Goal: Book appointment/travel/reservation

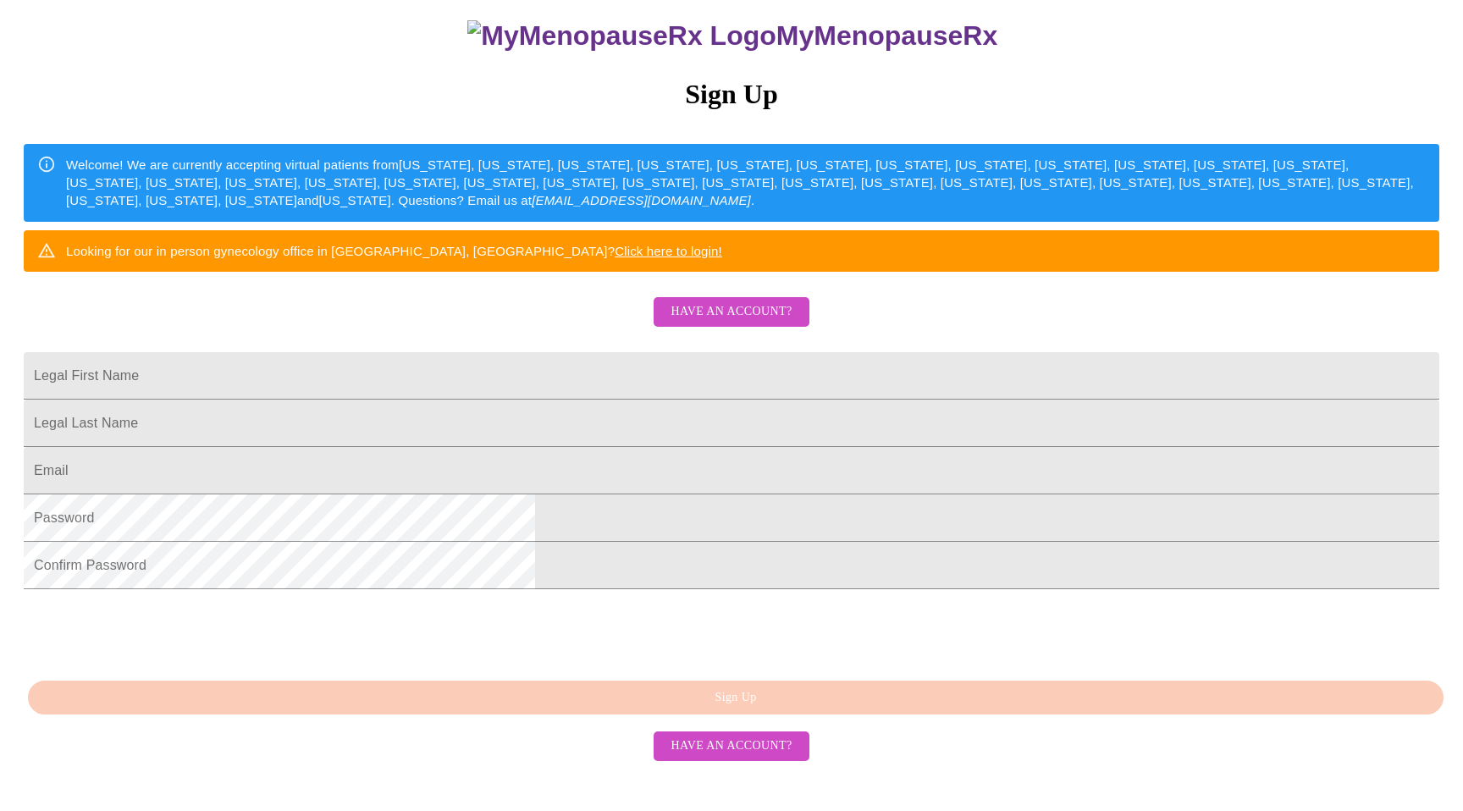
scroll to position [225, 0]
click at [670, 368] on input "Legal First Name" at bounding box center [732, 375] width 1416 height 47
type input "Shannon"
type input "Belanger"
type input "smgorn81@gmail.com"
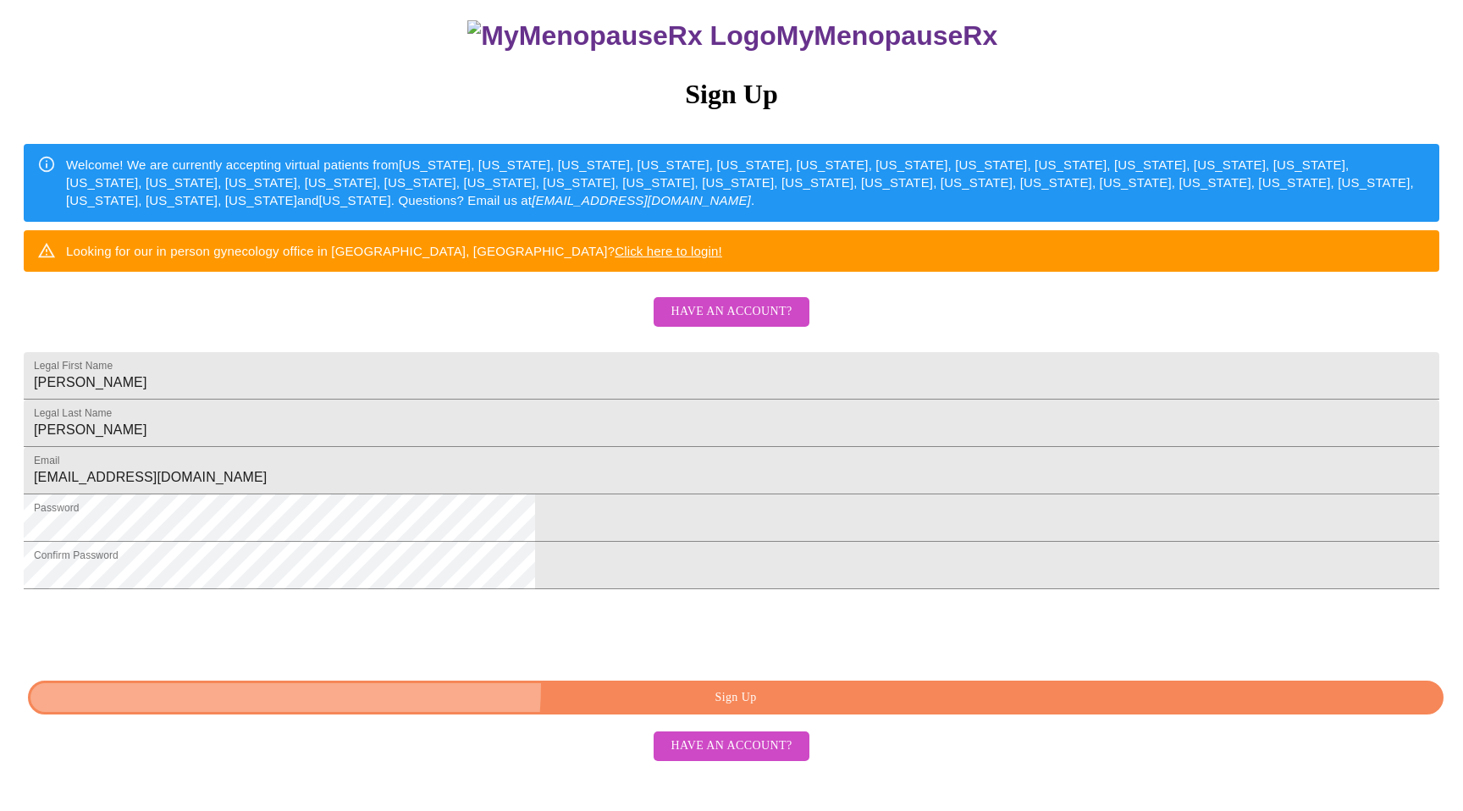
click at [627, 715] on button "Sign Up" at bounding box center [736, 698] width 1416 height 35
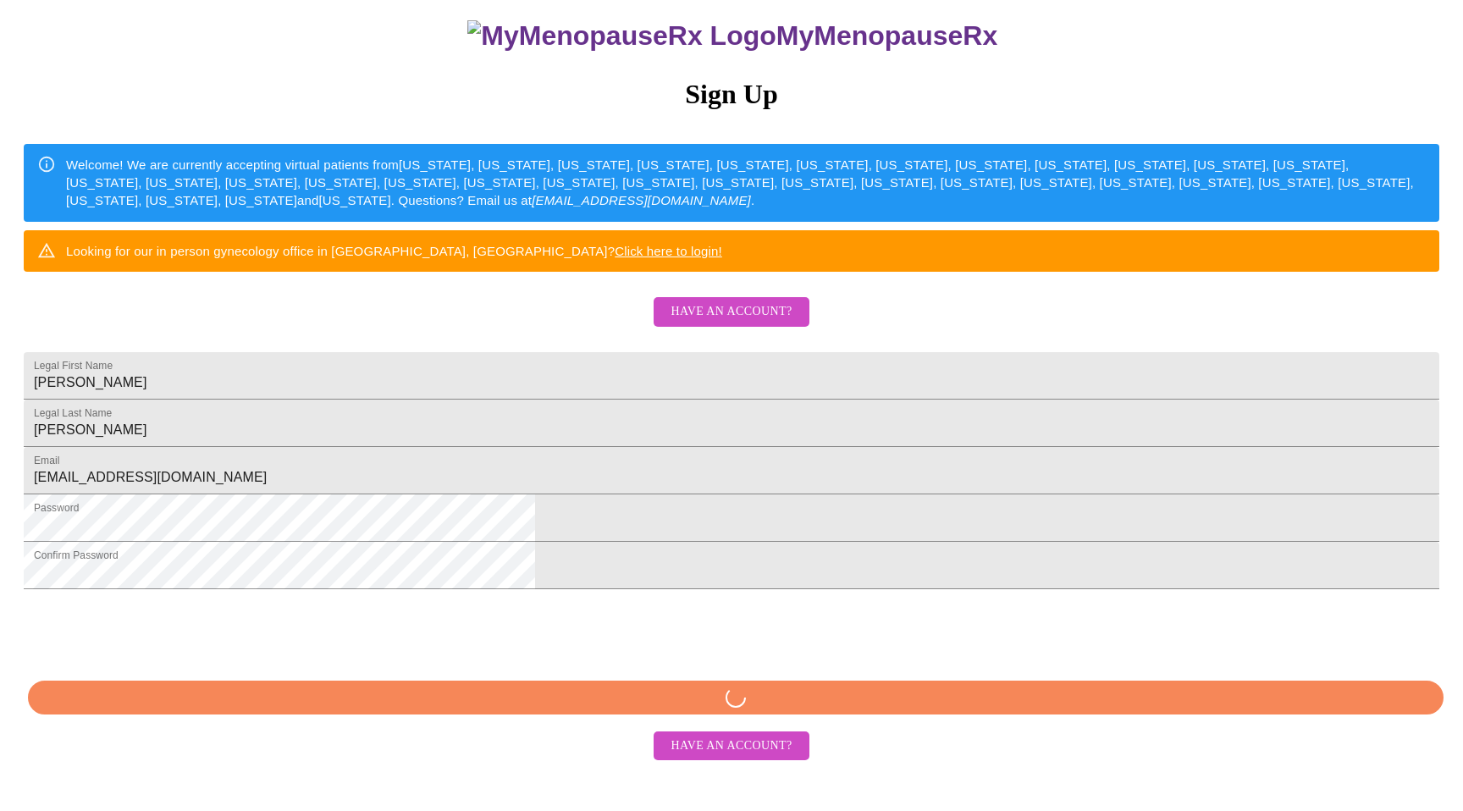
scroll to position [196, 0]
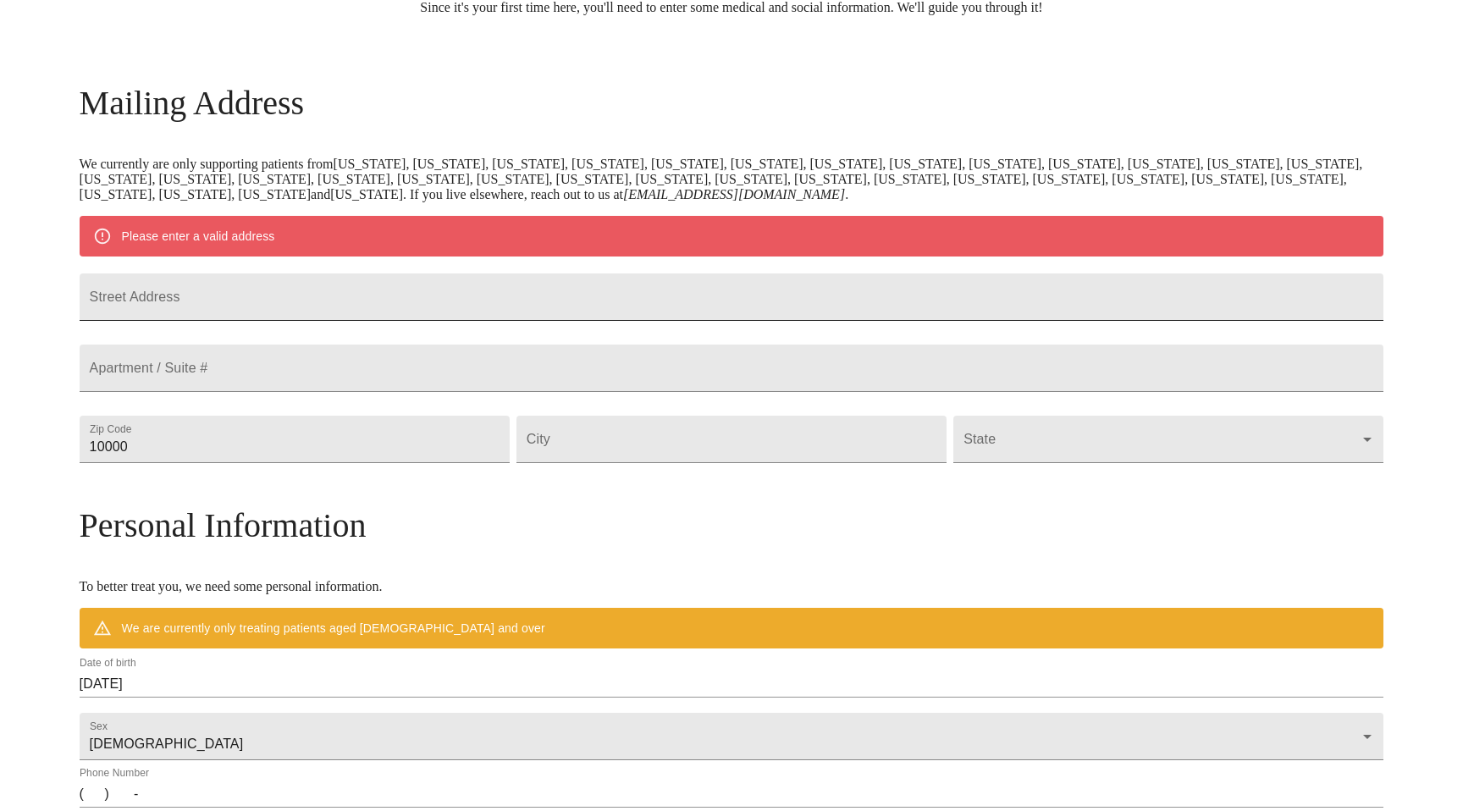
click at [540, 312] on input "Street Address" at bounding box center [732, 296] width 1305 height 47
type input "4261 Maple Leaf Drive"
type input "70131"
type input "New Orleans"
click at [988, 474] on body "MyMenopauseRx Welcome to MyMenopauseRx Since it's your first time here, you'll …" at bounding box center [732, 470] width 1450 height 1320
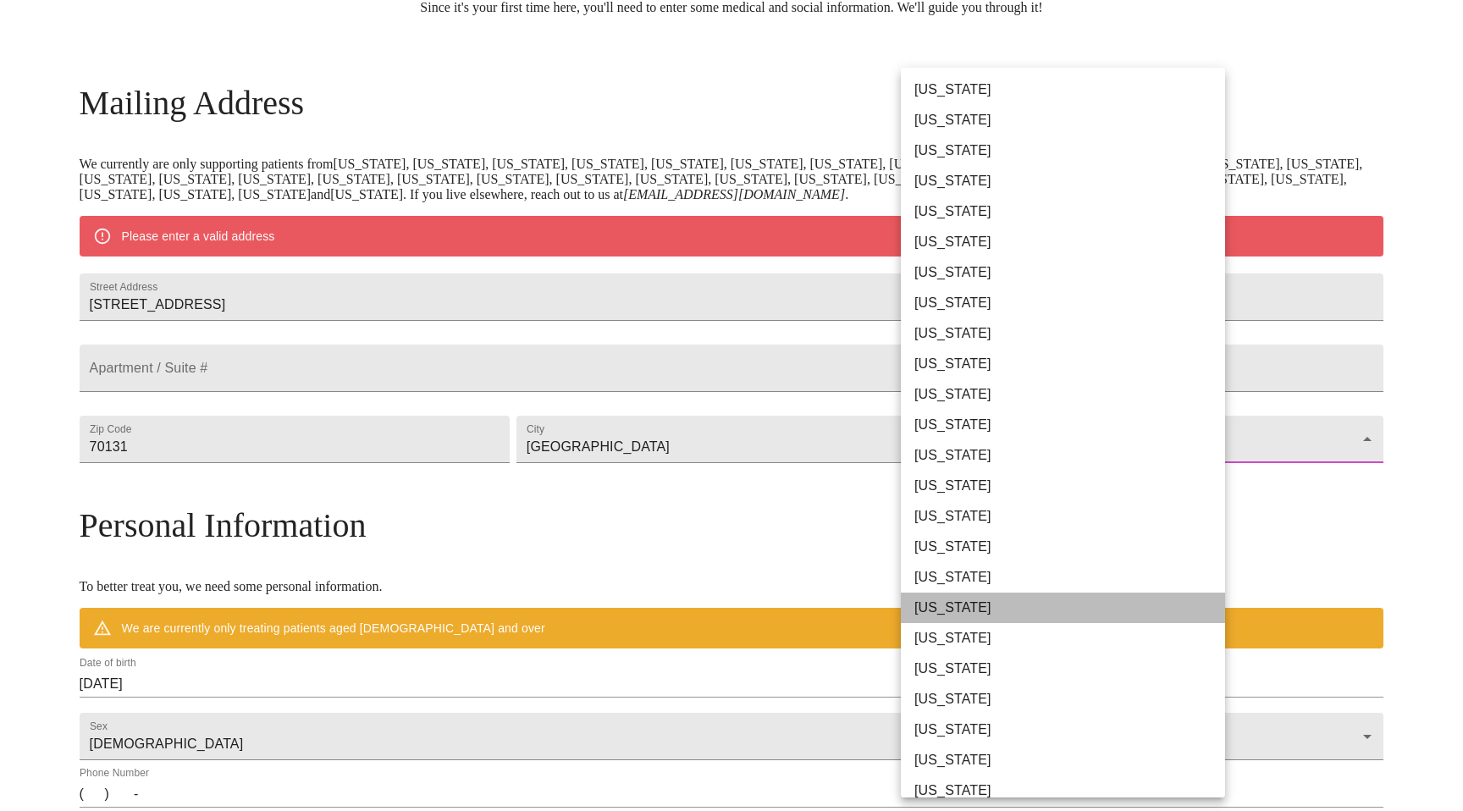
click at [974, 611] on li "Louisiana" at bounding box center [1063, 608] width 324 height 30
type input "Louisiana"
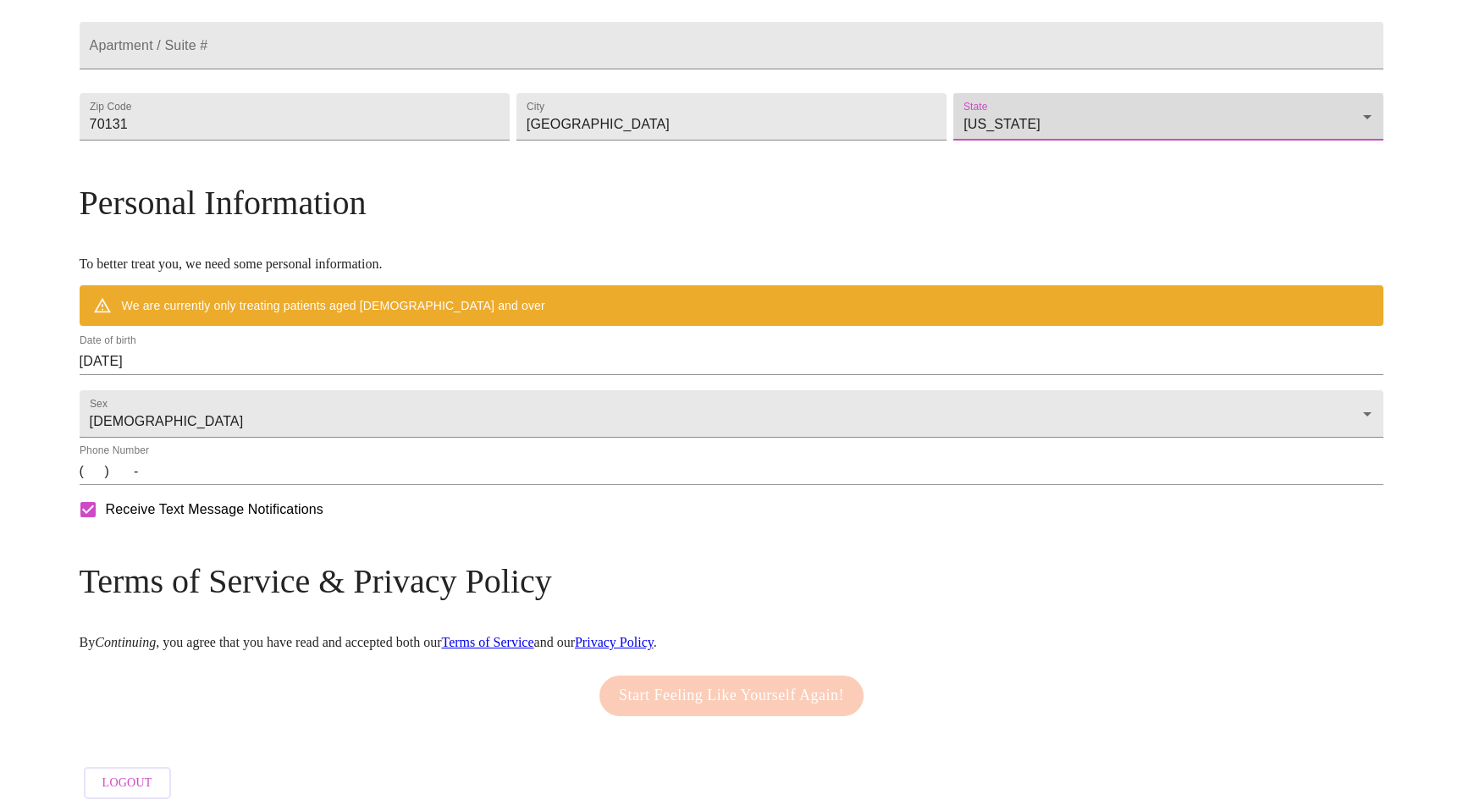
scroll to position [473, 0]
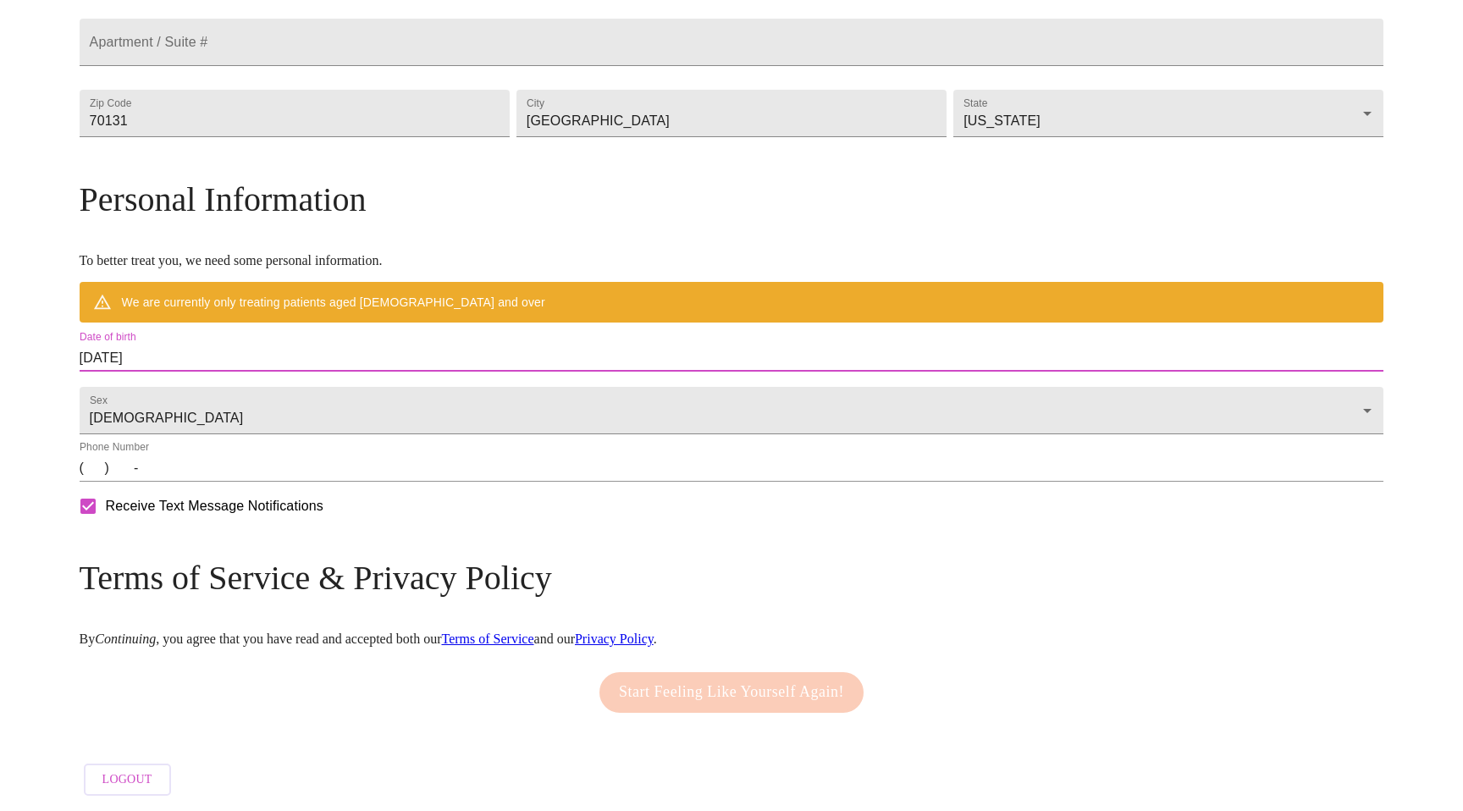
click at [397, 372] on input "09/18/2025" at bounding box center [732, 358] width 1305 height 27
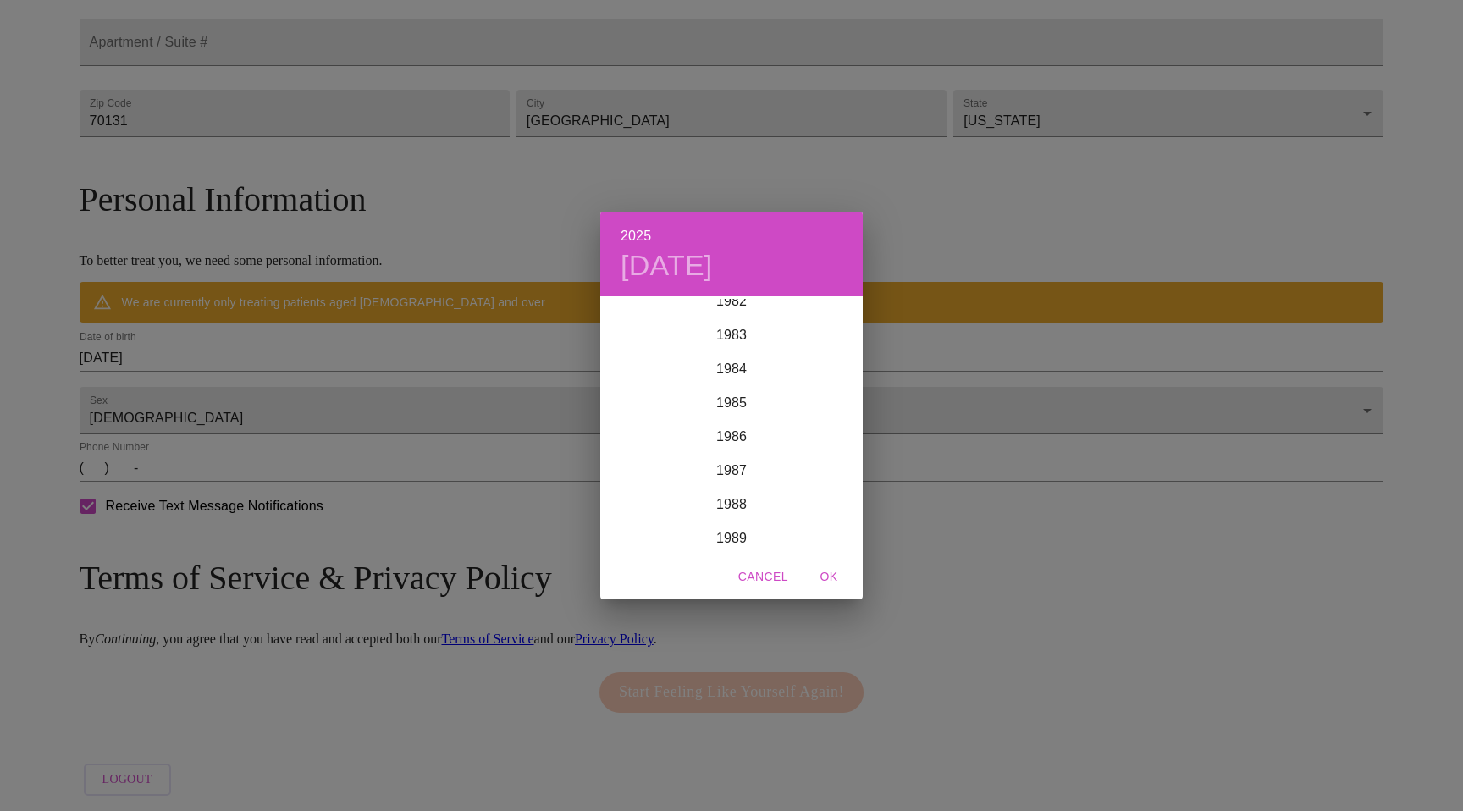
scroll to position [2789, 0]
click at [741, 310] on div "1981" at bounding box center [731, 304] width 262 height 34
click at [825, 450] on div "Sep" at bounding box center [819, 458] width 87 height 64
click at [727, 479] on p "23" at bounding box center [732, 478] width 14 height 17
click at [832, 578] on span "OK" at bounding box center [829, 576] width 41 height 21
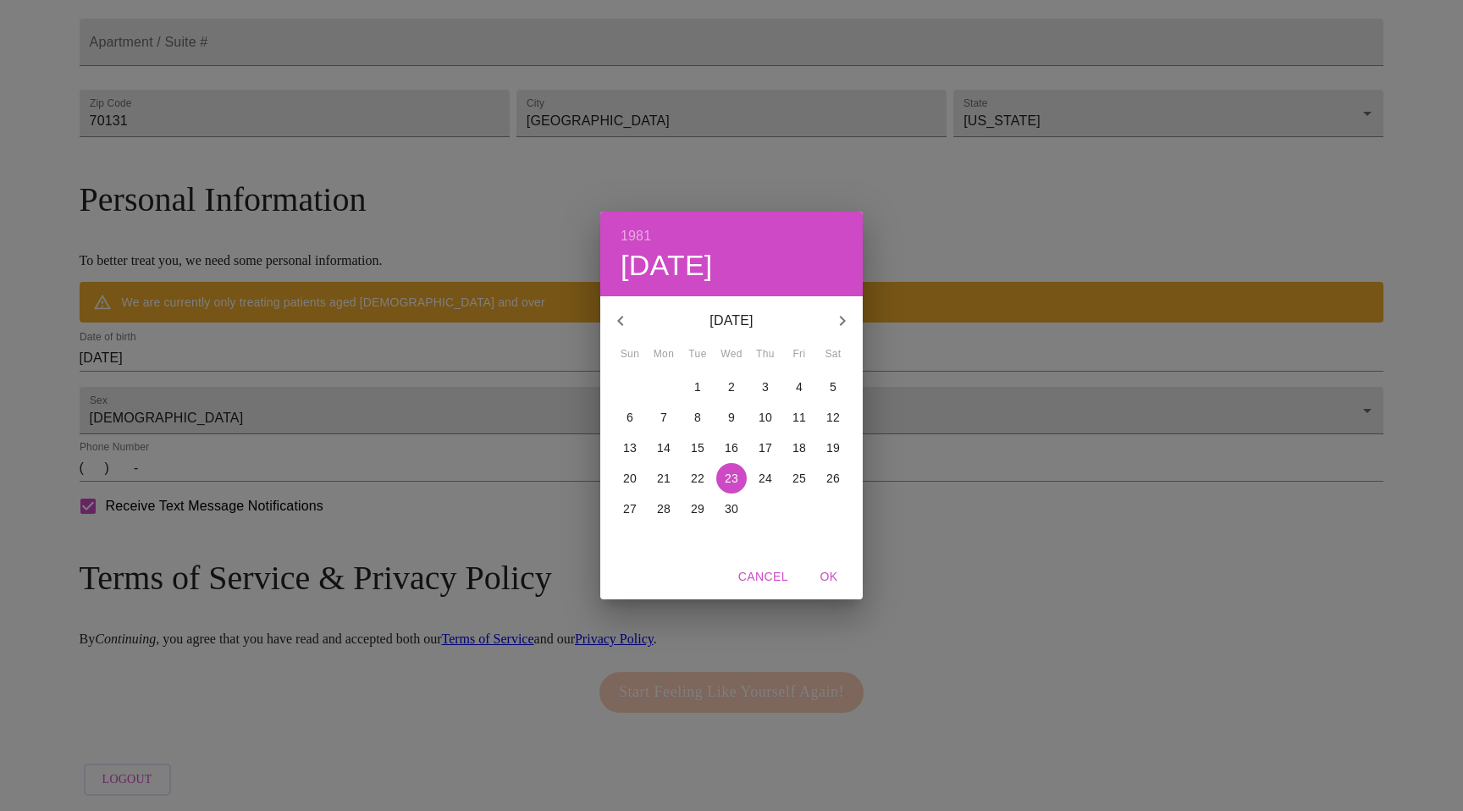
type input "09/23/1981"
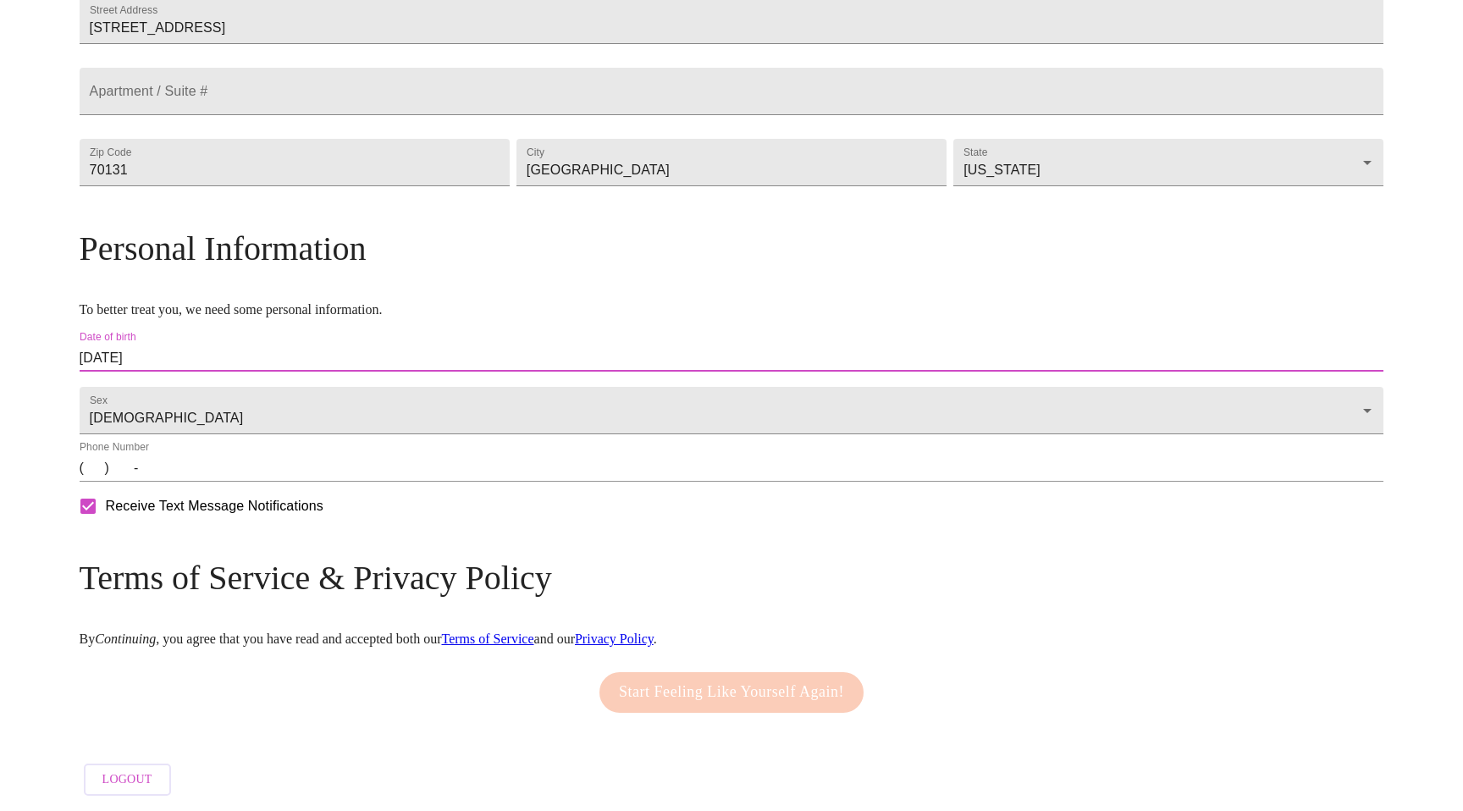
scroll to position [470, 0]
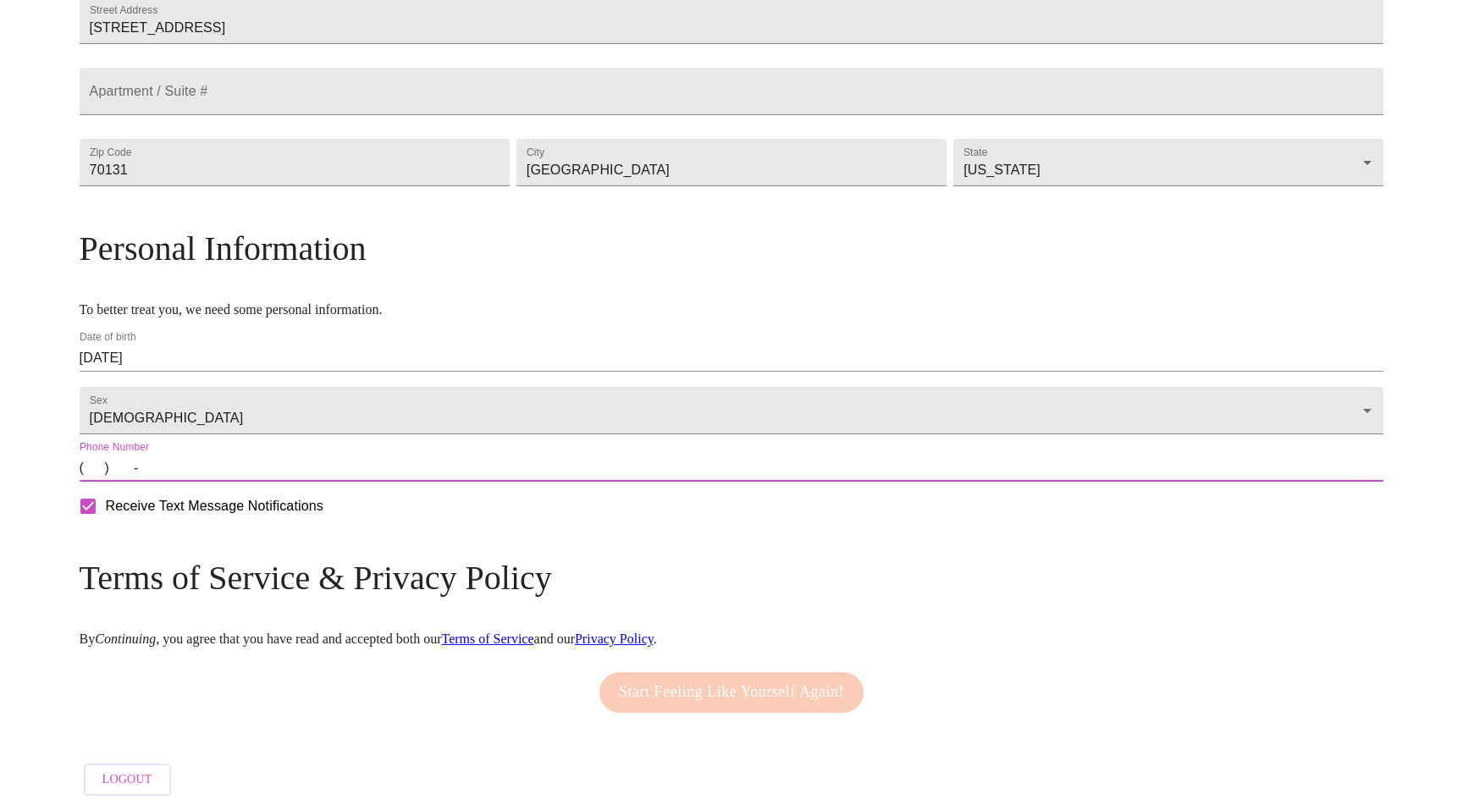
click at [509, 476] on input "(   )    -" at bounding box center [732, 468] width 1305 height 27
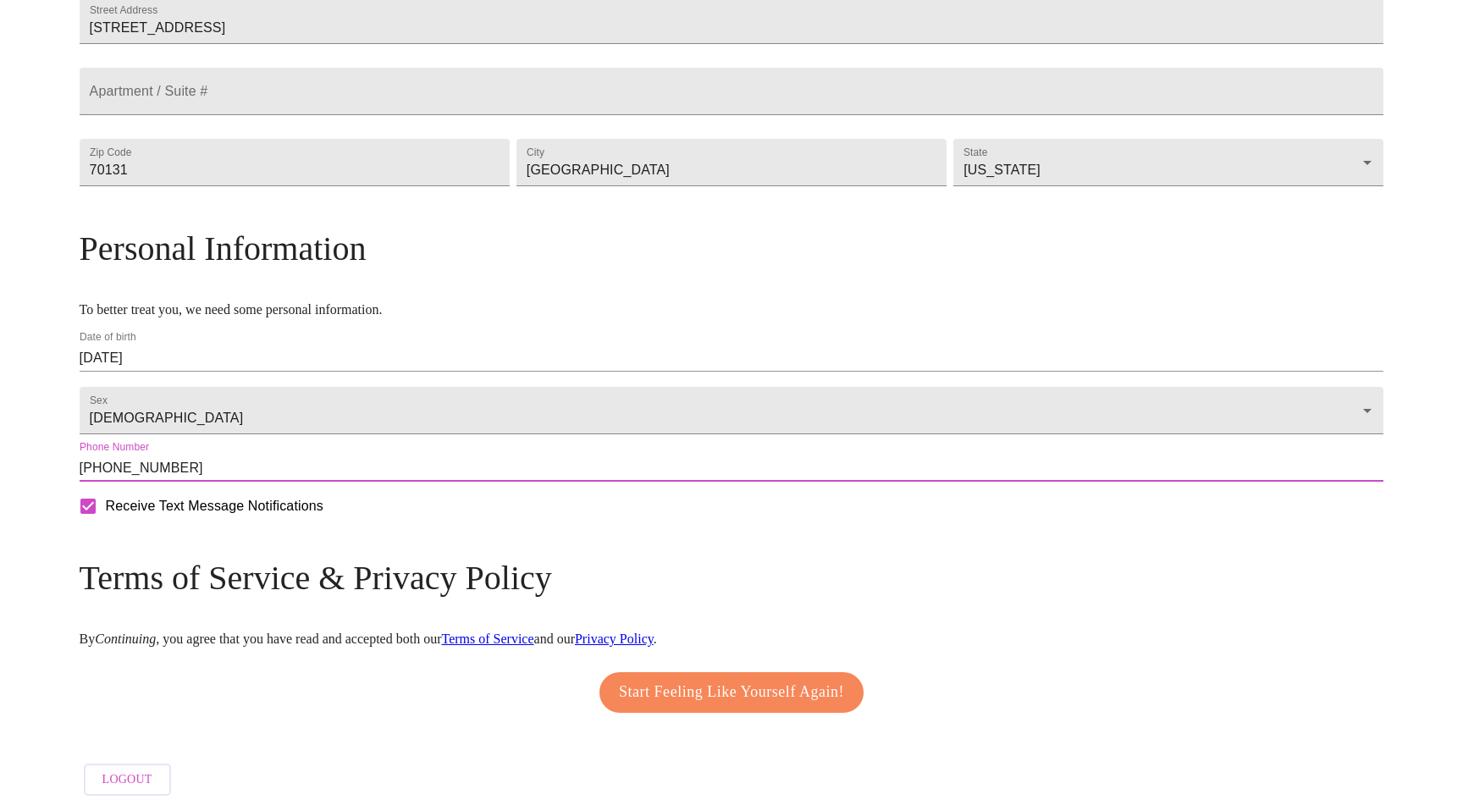
type input "(860) 995-2531"
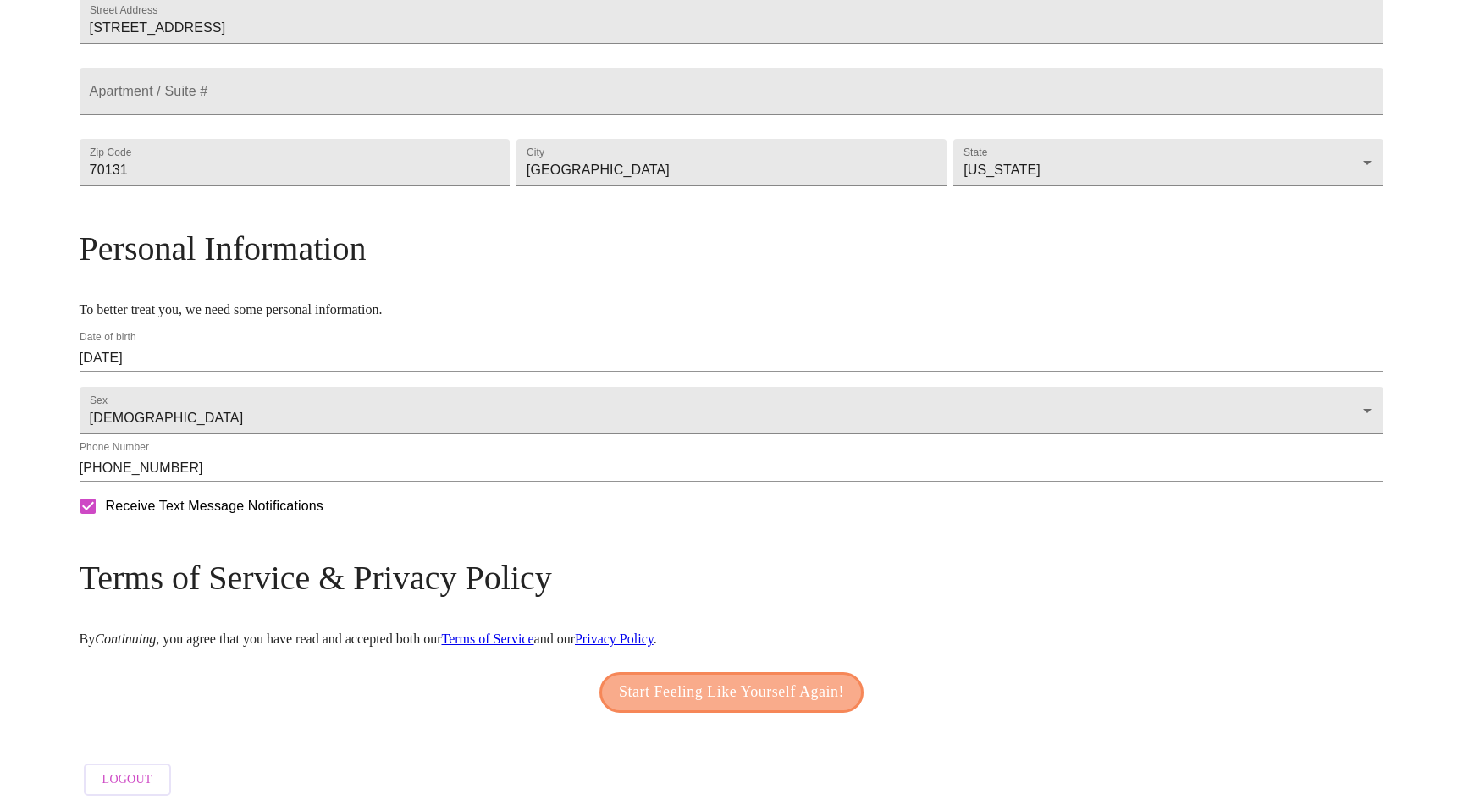
click at [745, 679] on span "Start Feeling Like Yourself Again!" at bounding box center [731, 692] width 225 height 27
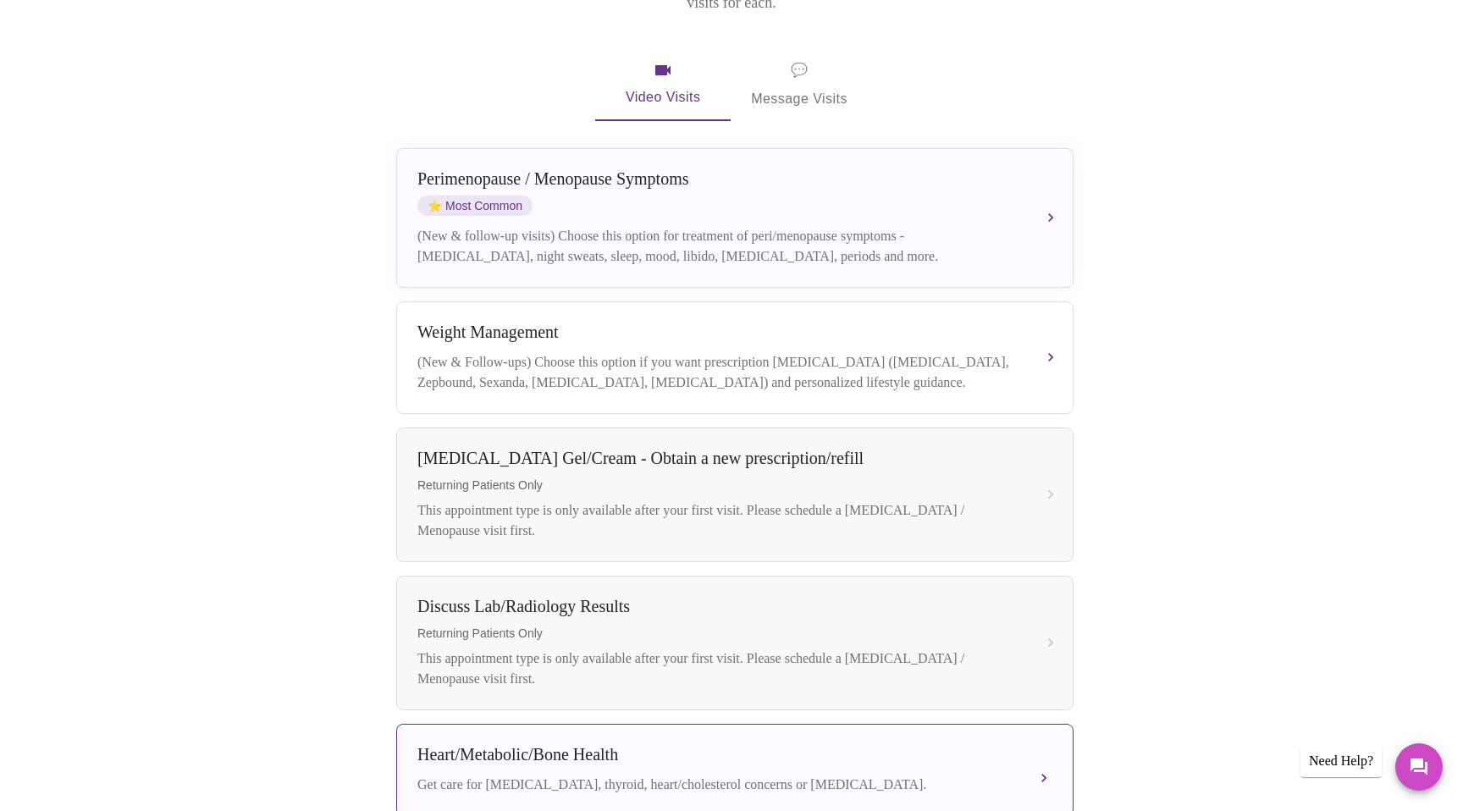
scroll to position [301, 0]
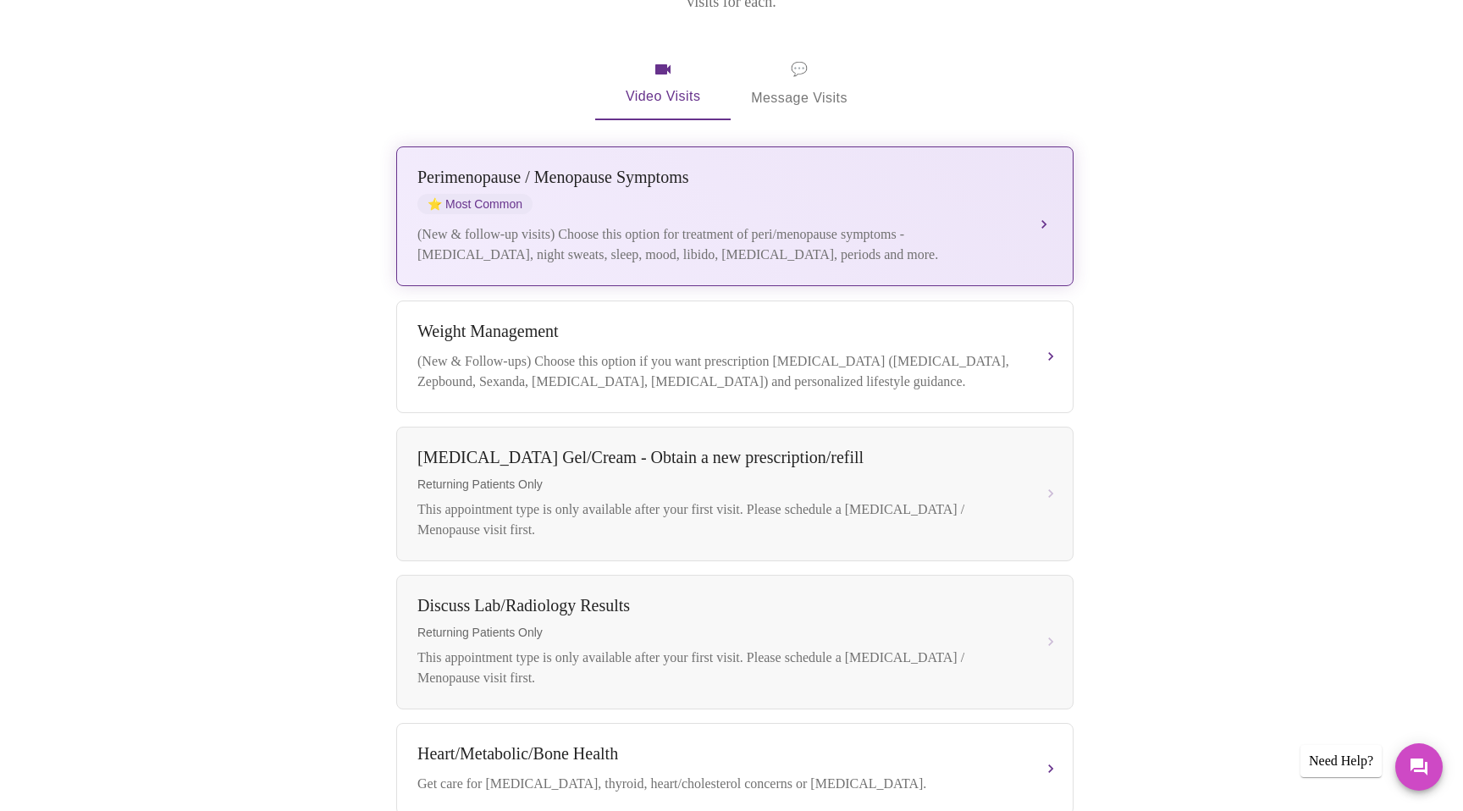
click at [943, 224] on div "(New & follow-up visits) Choose this option for treatment of peri/menopause sym…" at bounding box center [717, 244] width 601 height 41
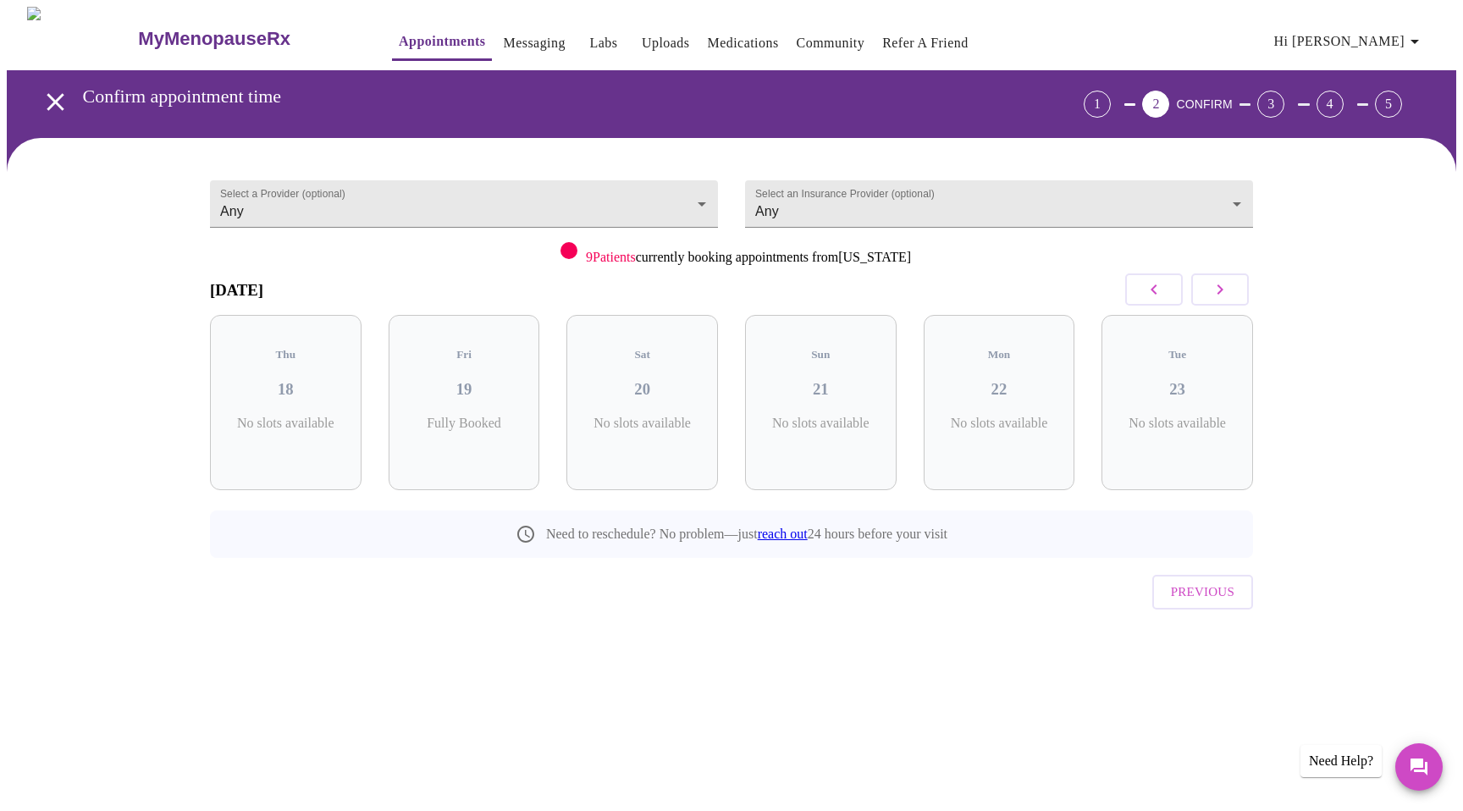
click at [1218, 290] on icon "button" at bounding box center [1220, 289] width 20 height 20
click at [673, 381] on h3 "25" at bounding box center [642, 389] width 124 height 19
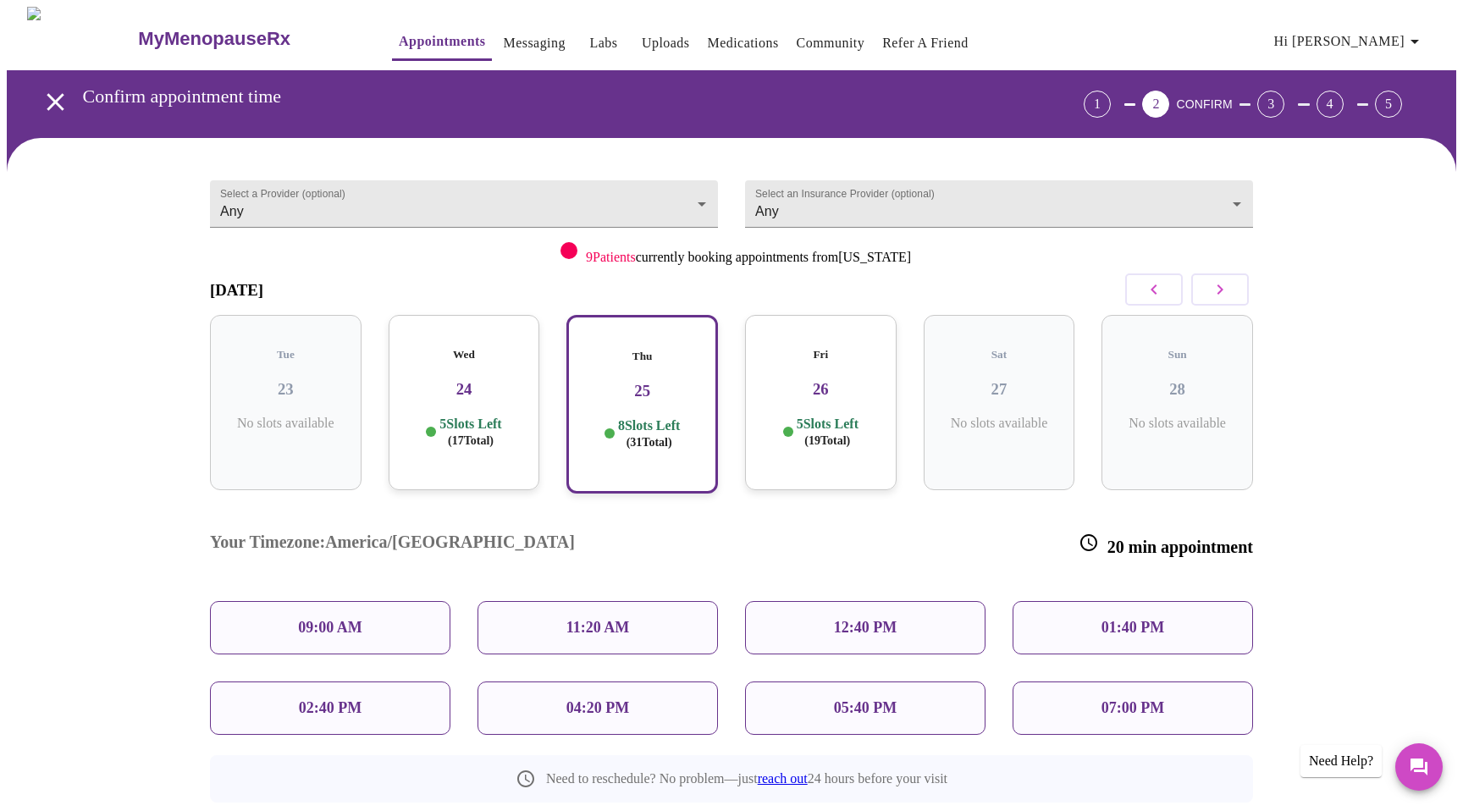
click at [1097, 682] on div "07:00 PM" at bounding box center [1133, 708] width 240 height 53
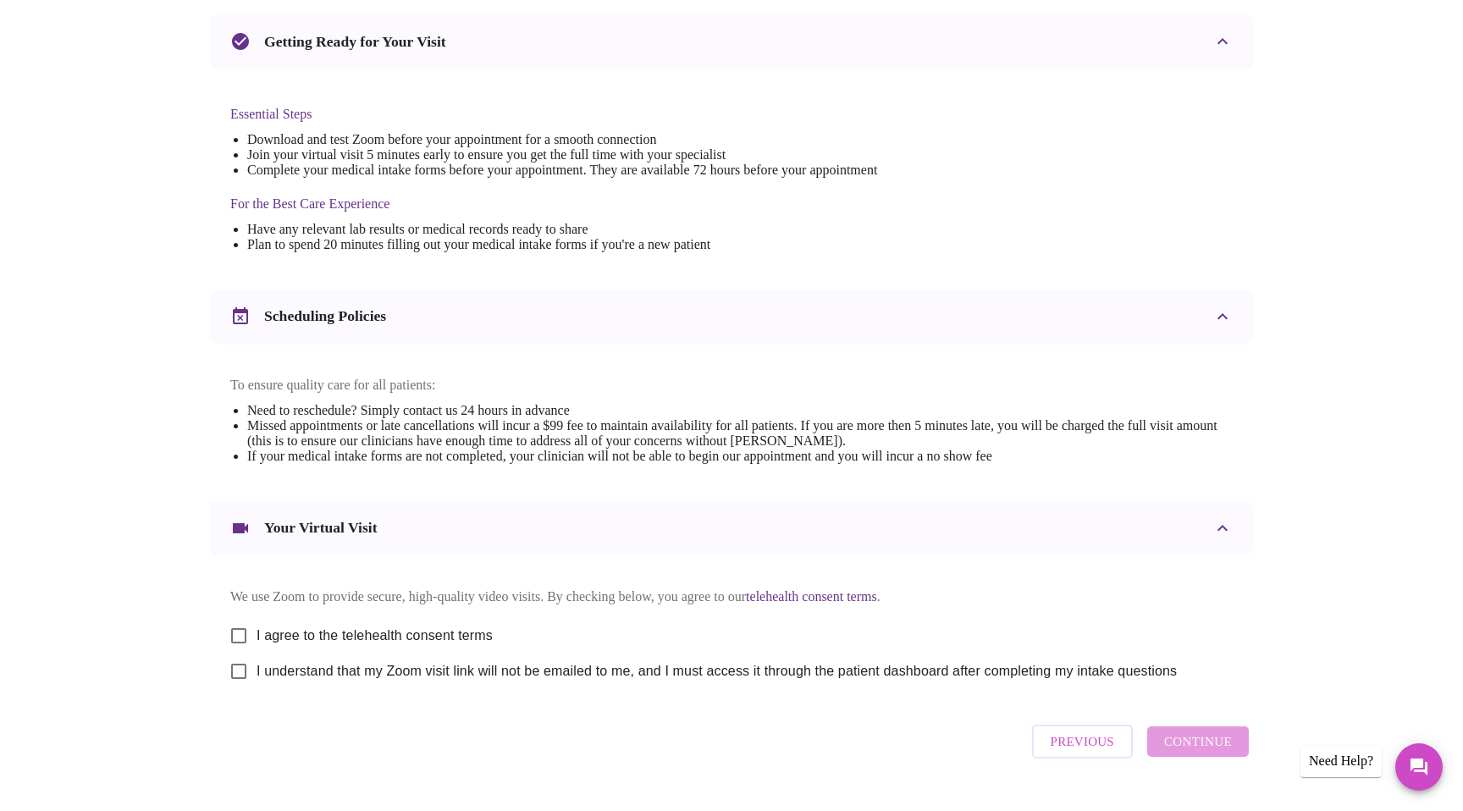
scroll to position [416, 0]
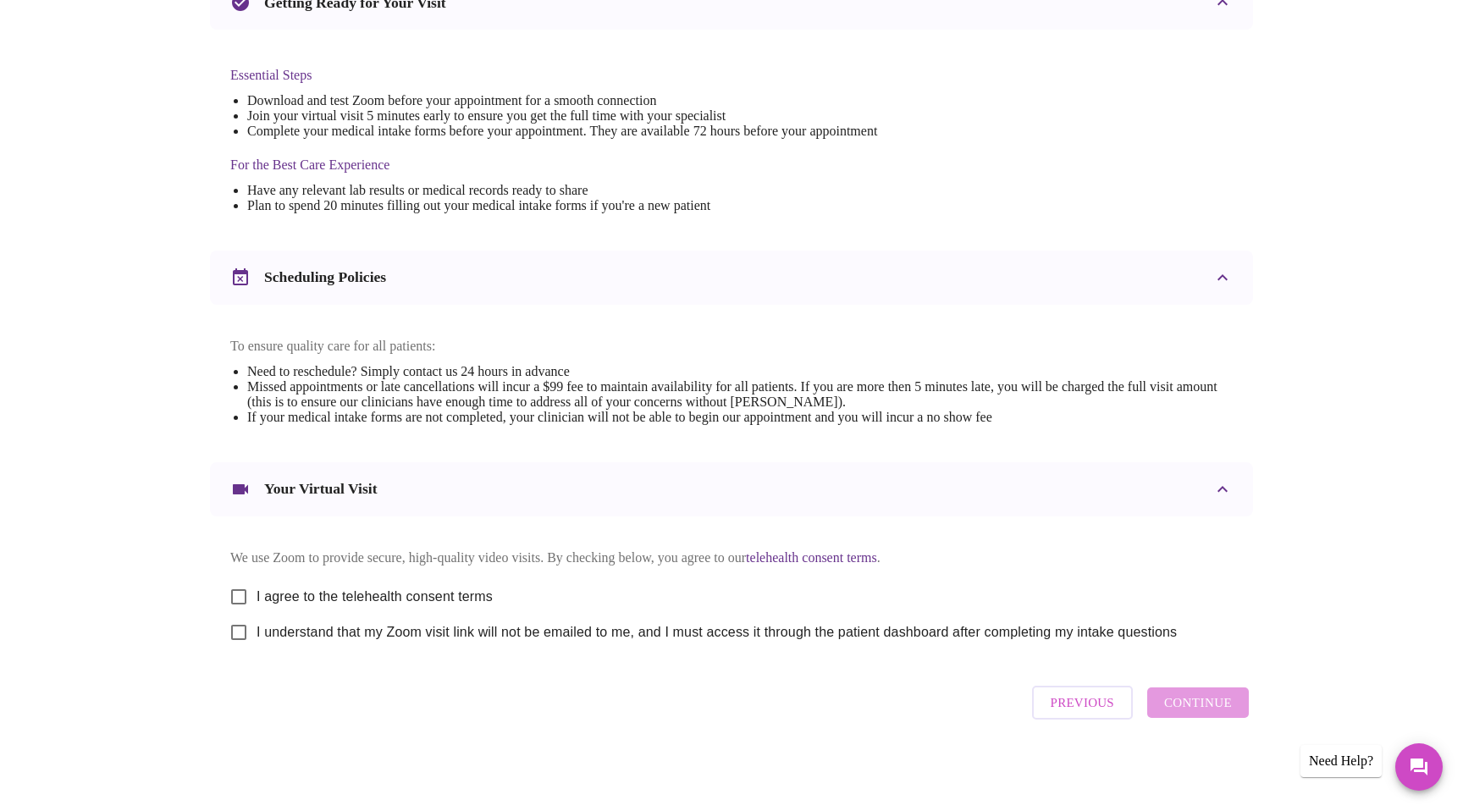
click at [235, 593] on input "I agree to the telehealth consent terms" at bounding box center [239, 597] width 36 height 36
checkbox input "true"
click at [247, 638] on input "I understand that my Zoom visit link will not be emailed to me, and I must acce…" at bounding box center [239, 633] width 36 height 36
checkbox input "true"
click at [1223, 714] on span "Continue" at bounding box center [1198, 703] width 68 height 22
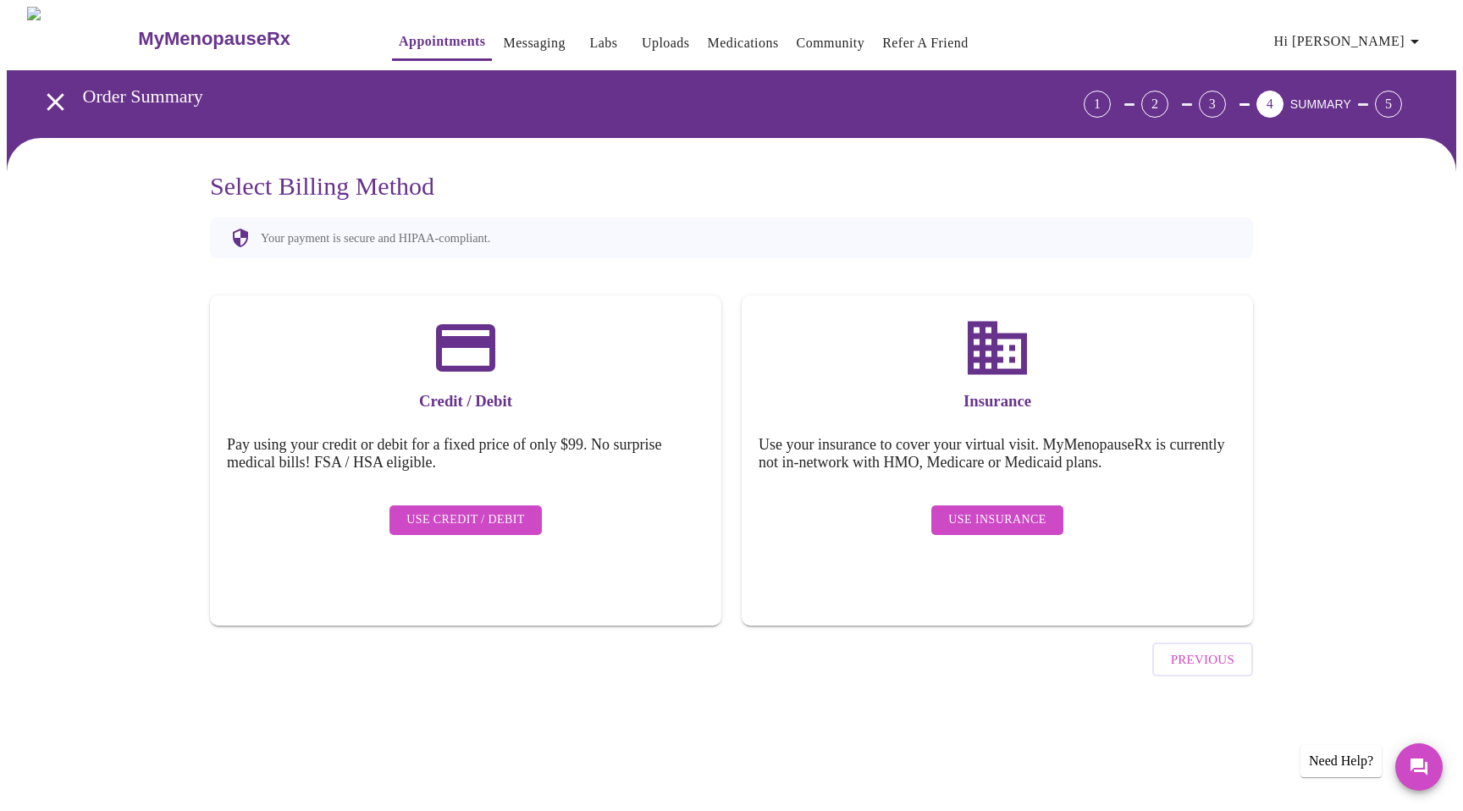
scroll to position [0, 0]
click at [996, 510] on span "Use Insurance" at bounding box center [996, 520] width 97 height 21
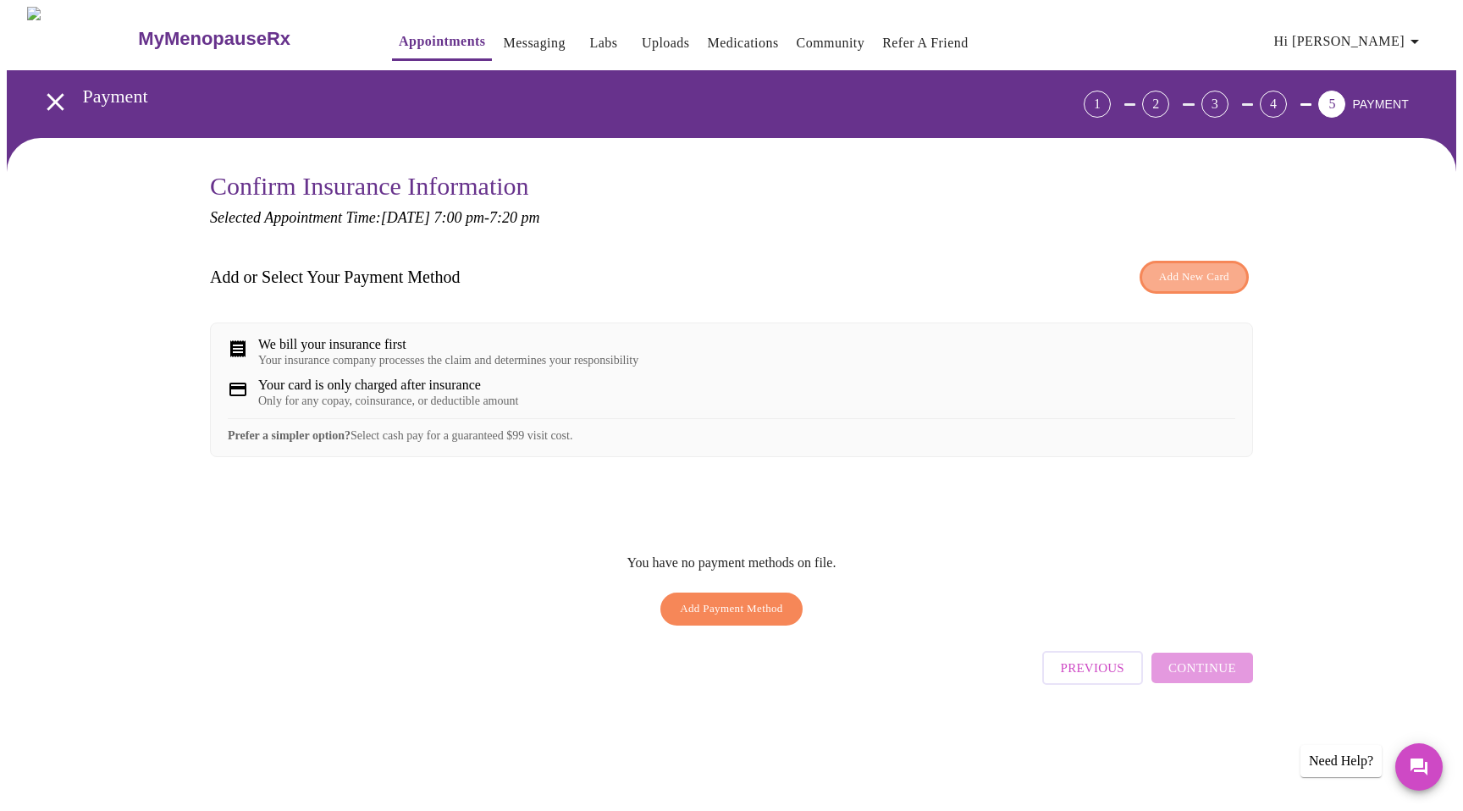
click at [1213, 284] on button "Add New Card" at bounding box center [1194, 277] width 109 height 33
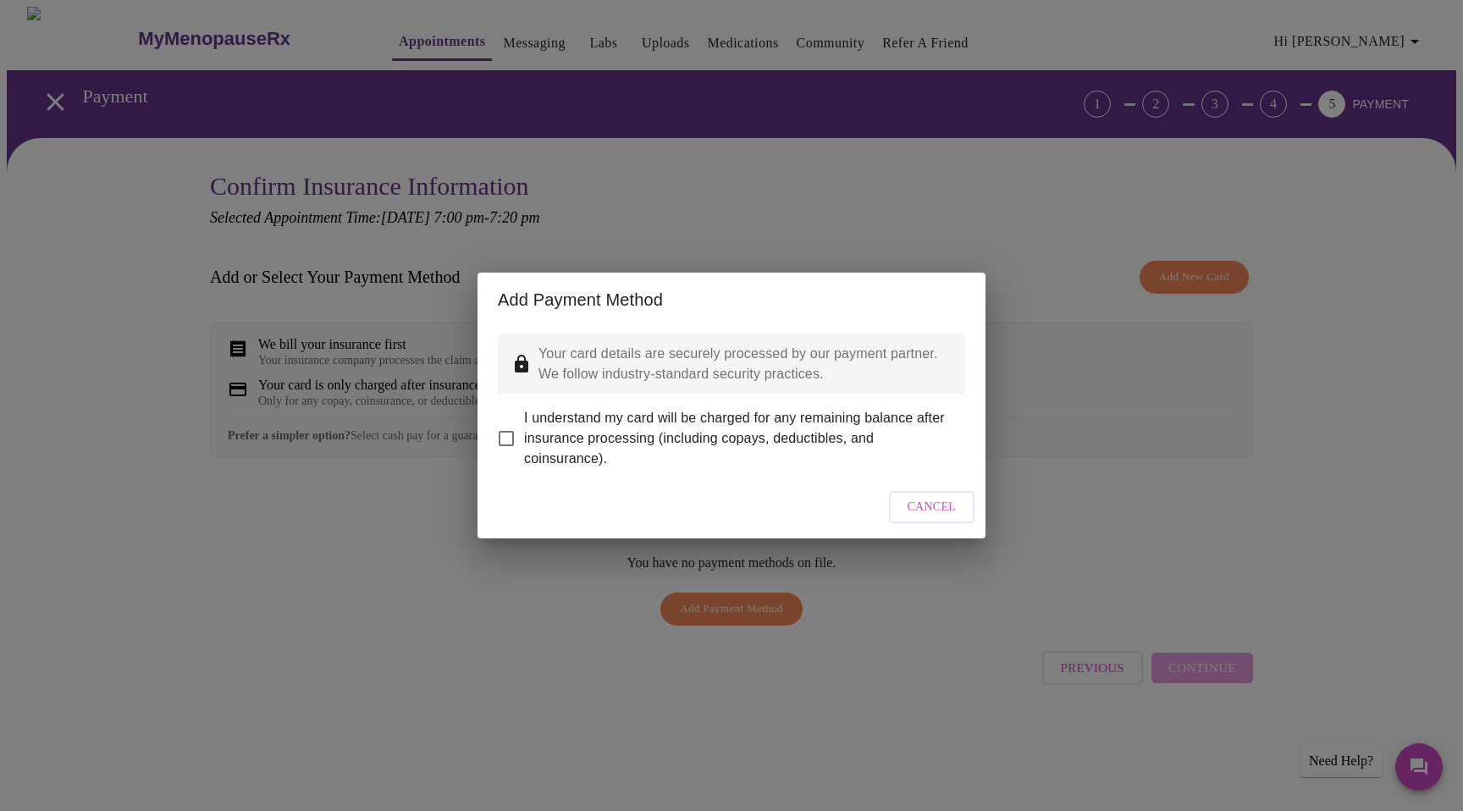
click at [511, 423] on input "I understand my card will be charged for any remaining balance after insurance …" at bounding box center [507, 439] width 36 height 36
checkbox input "true"
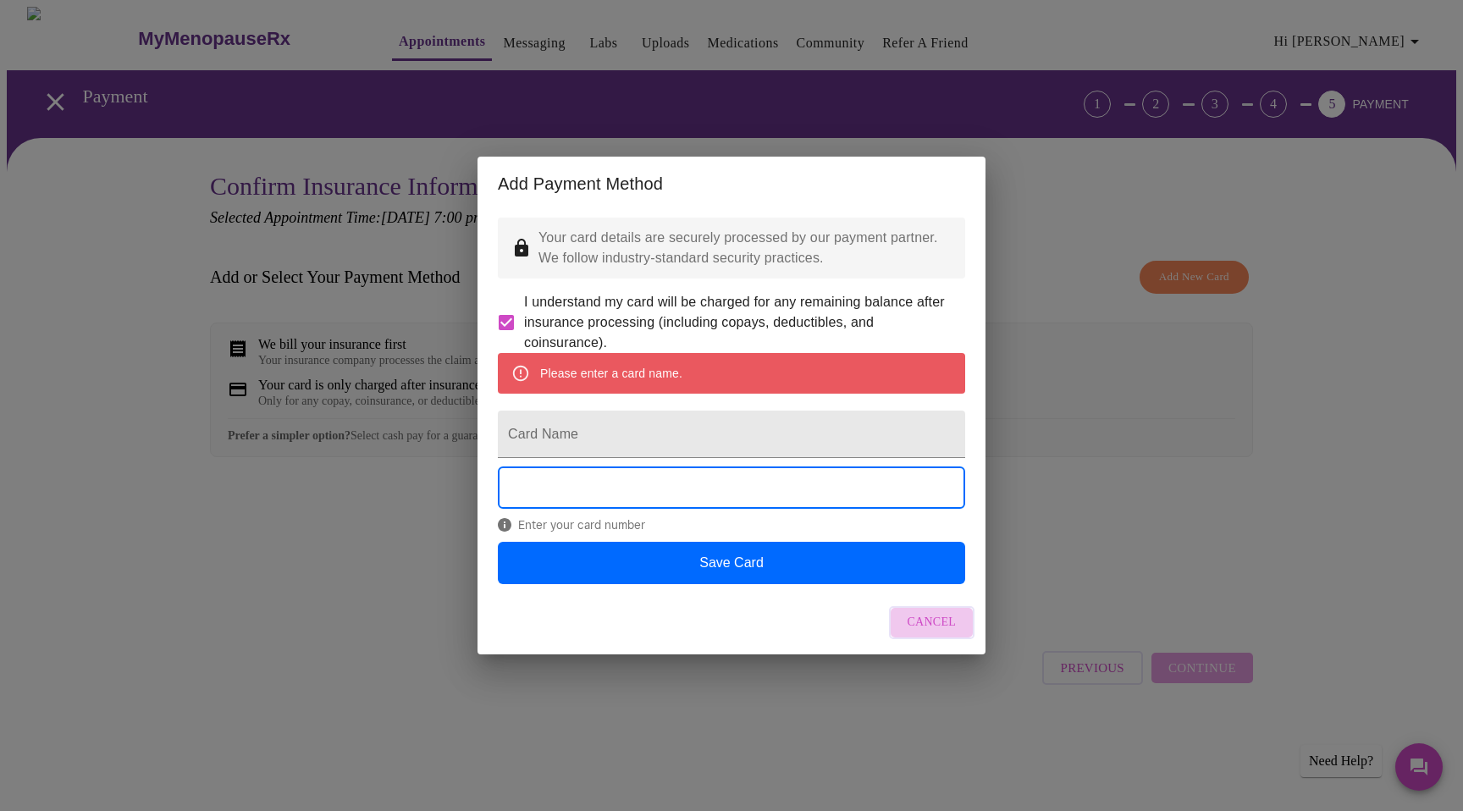
click at [952, 633] on span "Cancel" at bounding box center [932, 622] width 49 height 21
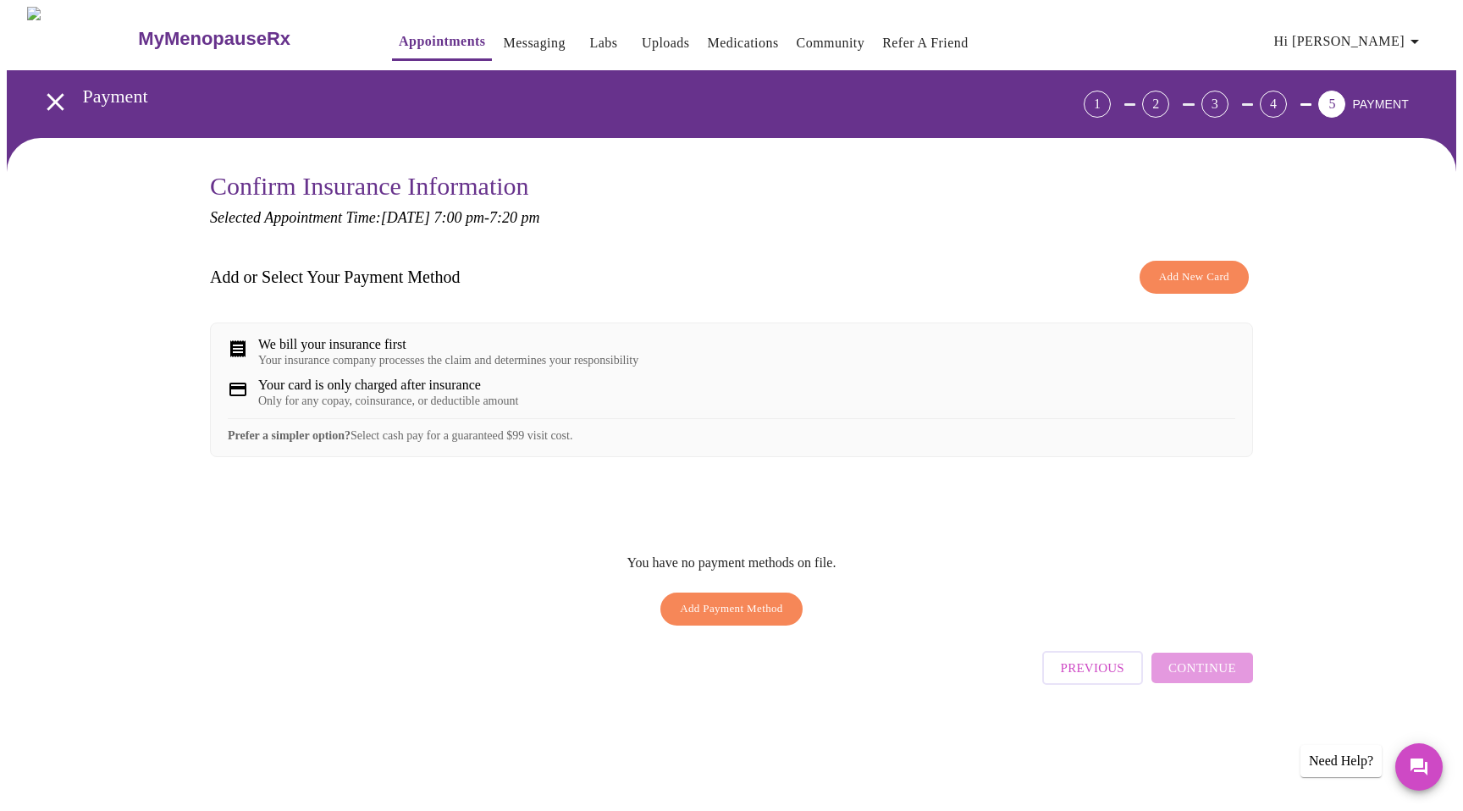
click at [420, 343] on div "We bill your insurance first" at bounding box center [448, 344] width 380 height 15
click at [1099, 671] on span "Previous" at bounding box center [1093, 668] width 64 height 22
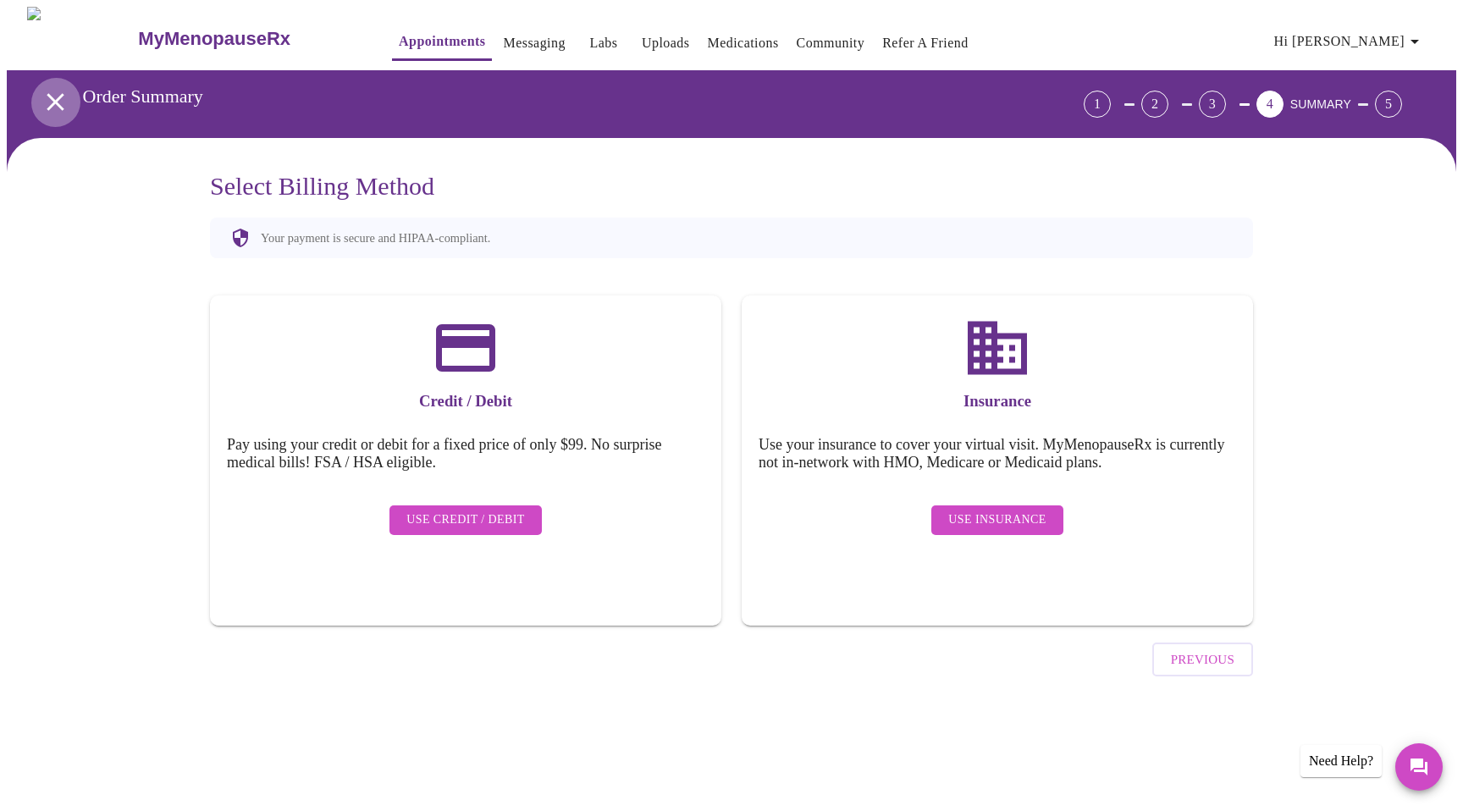
click at [52, 93] on icon "open drawer" at bounding box center [55, 101] width 17 height 17
